Goal: Information Seeking & Learning: Check status

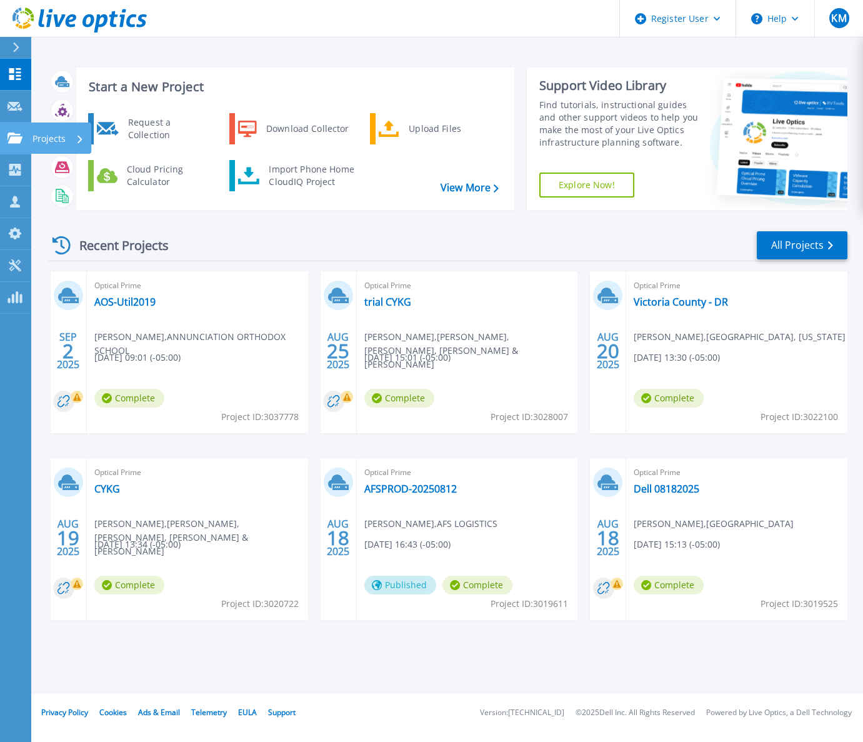
click at [16, 134] on icon at bounding box center [15, 138] width 15 height 11
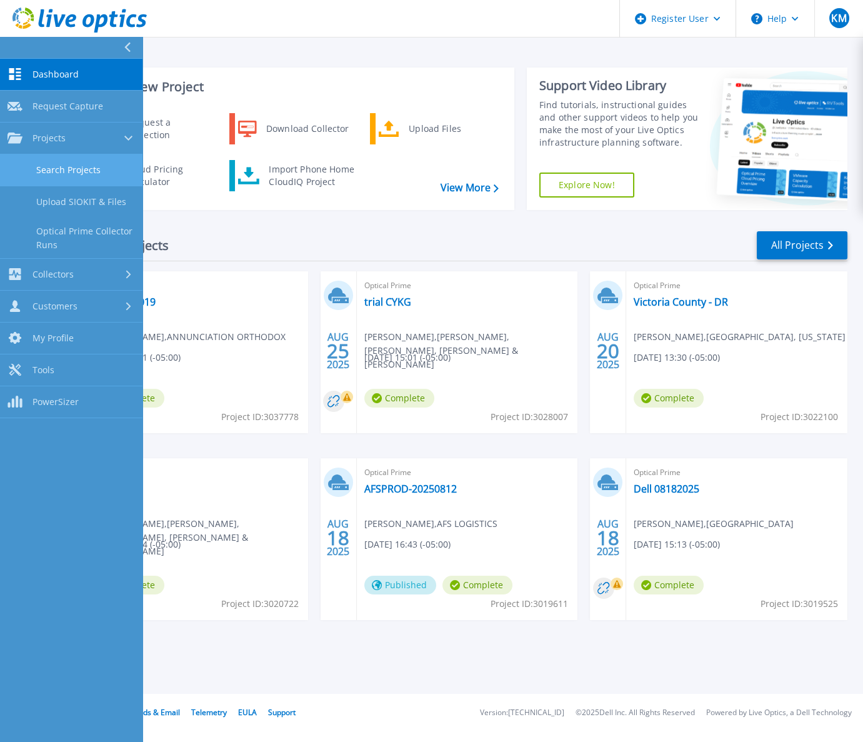
click at [71, 175] on link "Search Projects" at bounding box center [71, 170] width 143 height 32
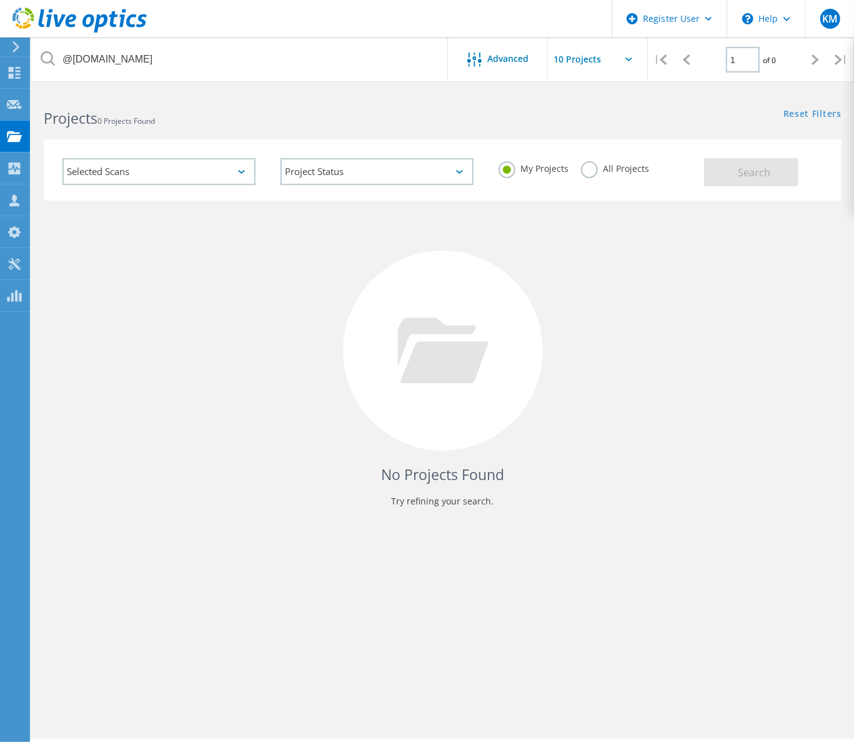
click at [586, 181] on div "My Projects All Projects" at bounding box center [595, 169] width 218 height 46
click at [616, 167] on label "All Projects" at bounding box center [615, 167] width 68 height 12
click at [0, 0] on input "All Projects" at bounding box center [0, 0] width 0 height 0
click at [714, 174] on button "Search" at bounding box center [751, 172] width 94 height 28
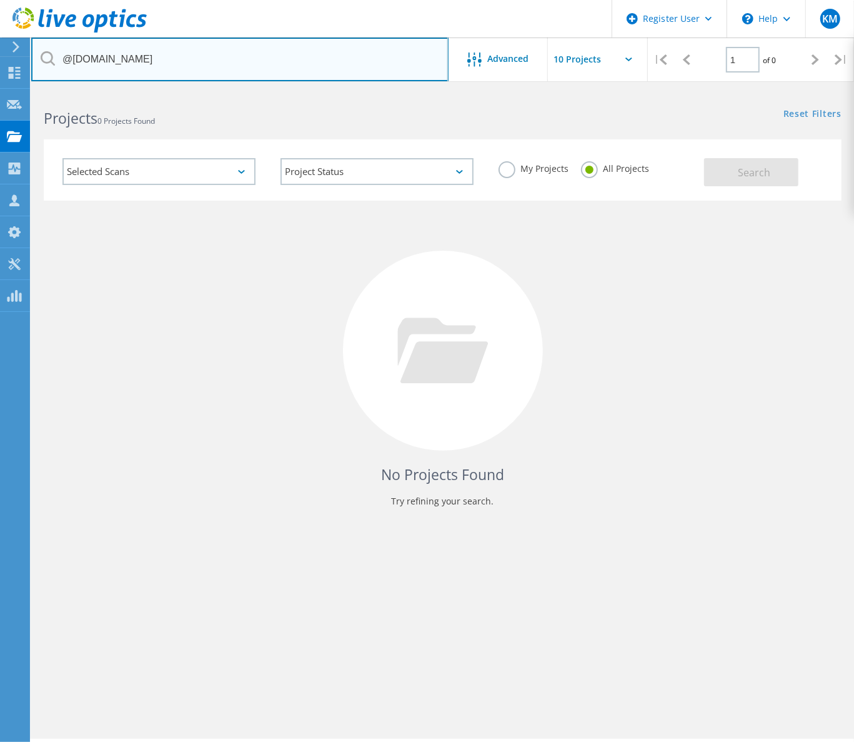
click at [104, 64] on input "@conwayregional.org" at bounding box center [240, 60] width 418 height 44
paste input "medtronsoftware.com"
type input "@medtronsoftware.com"
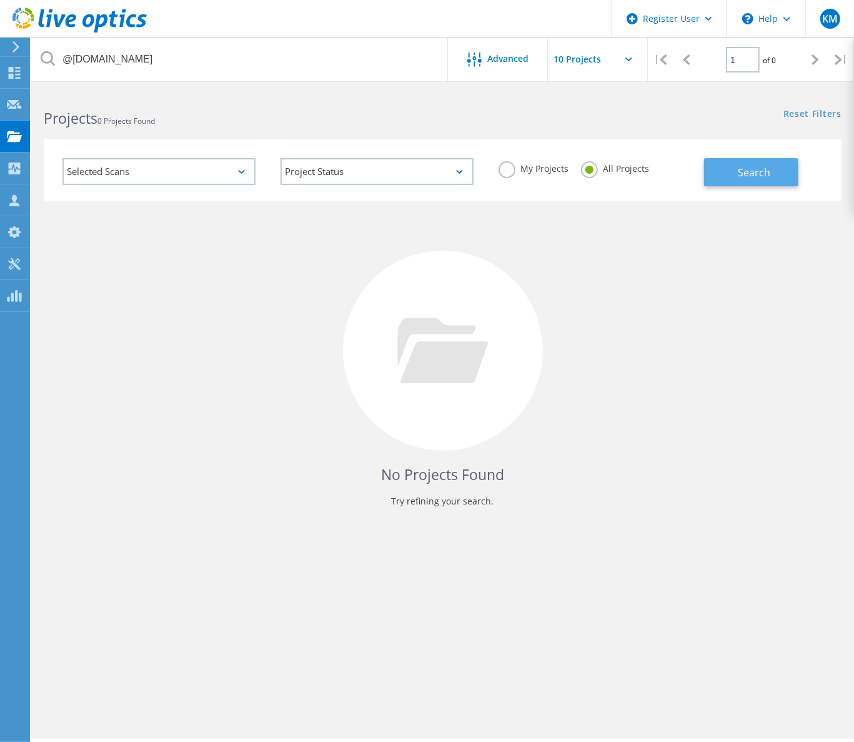
click at [738, 163] on button "Search" at bounding box center [751, 172] width 94 height 28
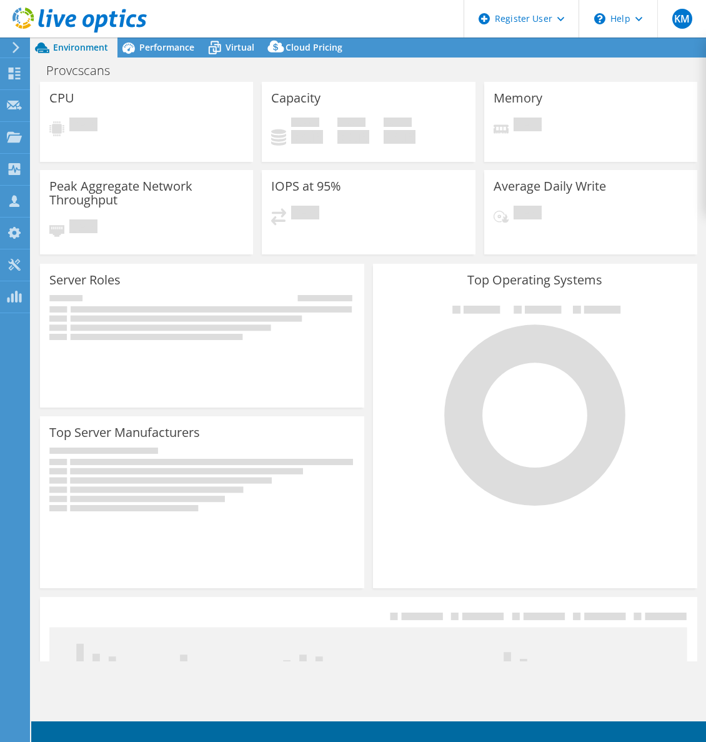
select select "USD"
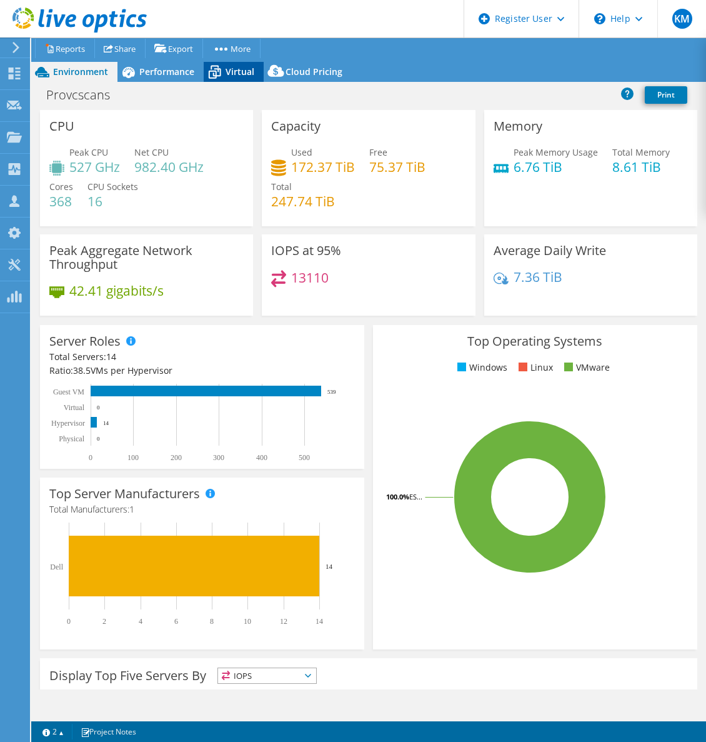
click at [216, 63] on icon at bounding box center [215, 72] width 22 height 22
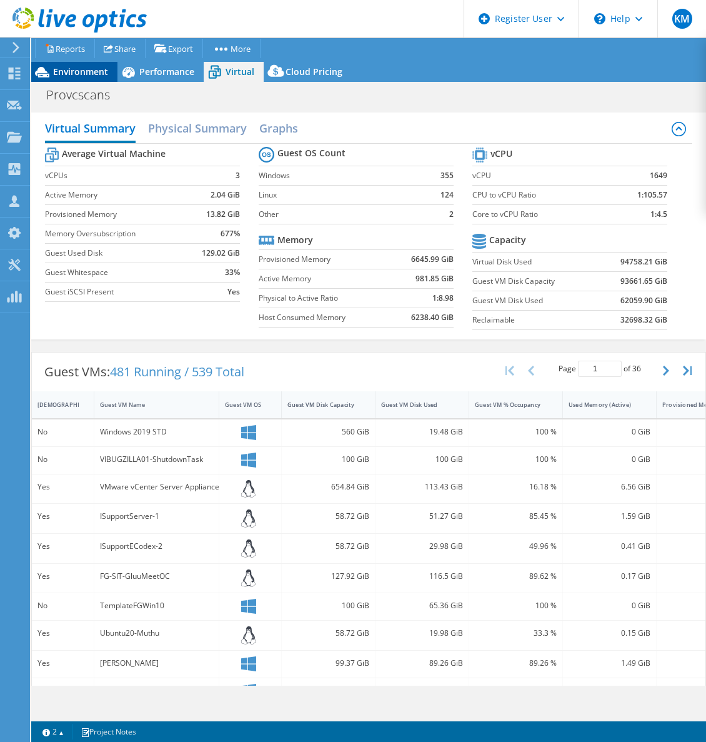
click at [67, 66] on span "Environment" at bounding box center [80, 72] width 55 height 12
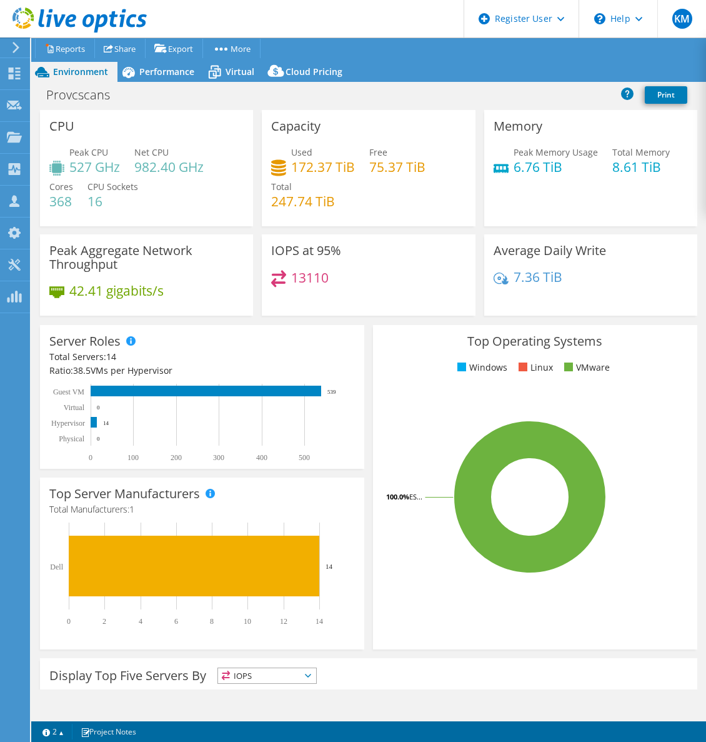
click at [110, 68] on div "Environment" at bounding box center [74, 72] width 86 height 20
click at [119, 68] on icon at bounding box center [129, 72] width 22 height 22
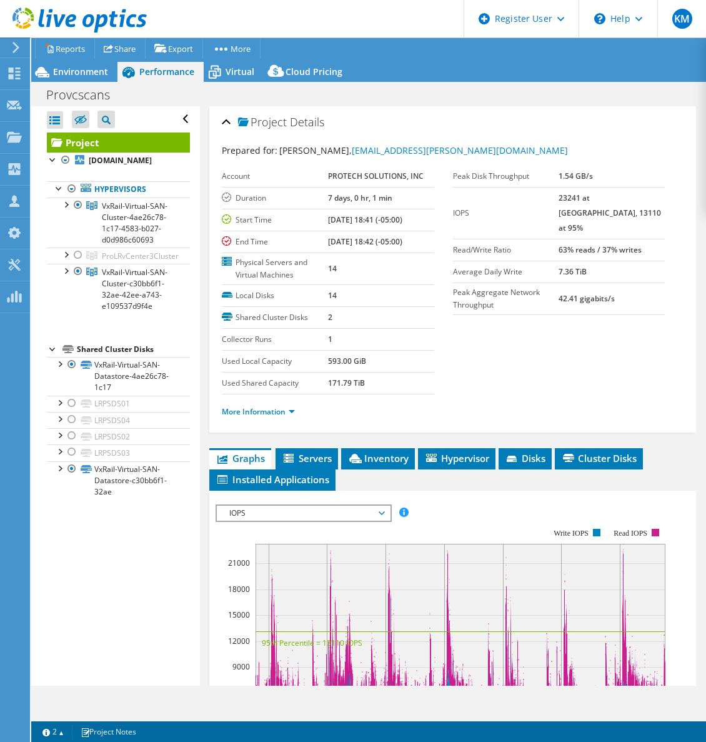
click at [238, 414] on li "More Information" at bounding box center [262, 412] width 81 height 14
click at [241, 411] on link "More Information" at bounding box center [258, 411] width 73 height 11
